Goal: Task Accomplishment & Management: Manage account settings

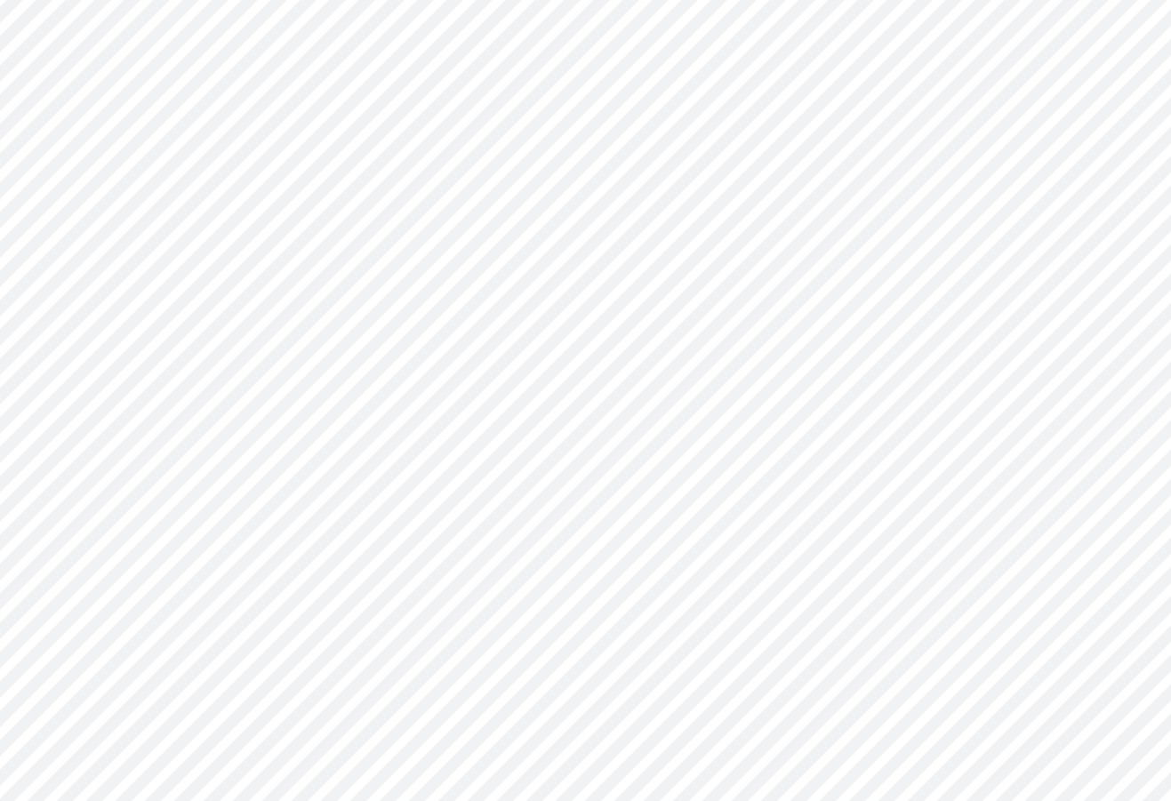
scroll to position [80, 0]
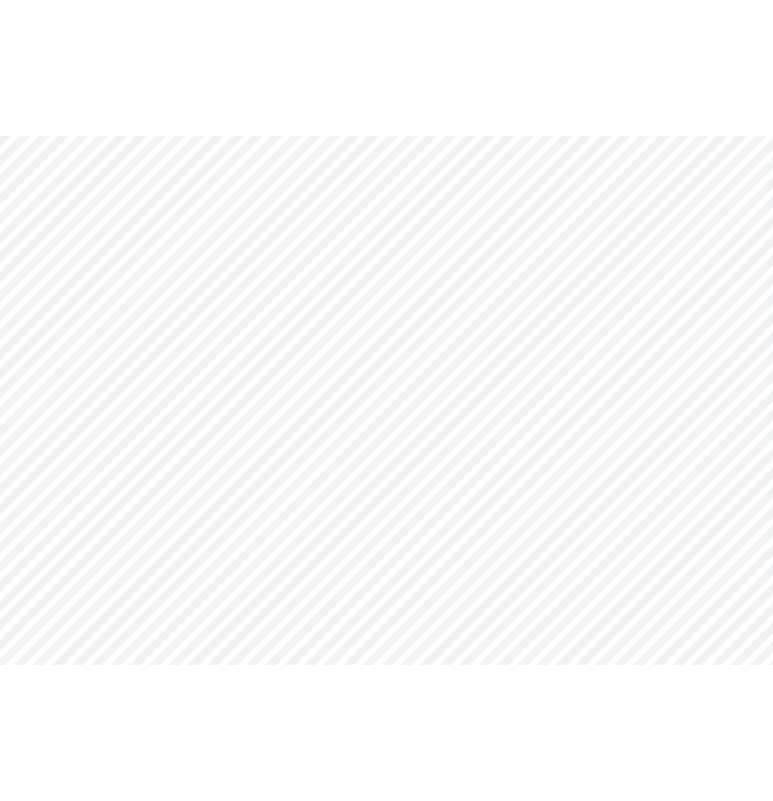
scroll to position [80, 0]
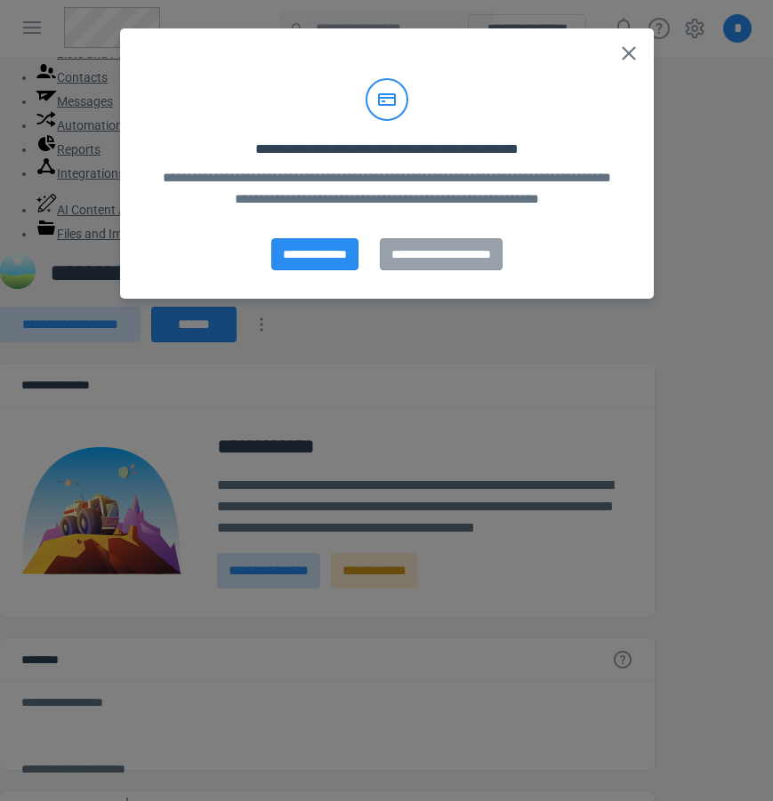
click at [626, 56] on polygon at bounding box center [628, 53] width 14 height 14
